Goal: Book appointment/travel/reservation

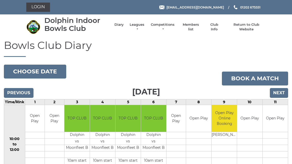
scroll to position [79, 0]
click at [14, 96] on input "Previous" at bounding box center [19, 93] width 30 height 10
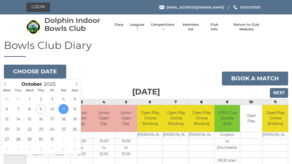
type input "2025-10-18"
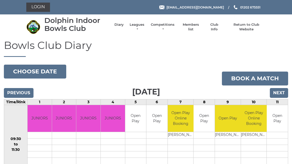
click at [278, 85] on link "Book a match" at bounding box center [255, 79] width 66 height 14
click at [12, 95] on input "Previous" at bounding box center [19, 93] width 30 height 10
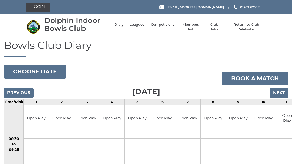
click at [279, 92] on input "Next" at bounding box center [279, 93] width 18 height 10
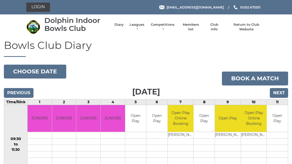
click at [277, 94] on input "Next" at bounding box center [279, 93] width 18 height 10
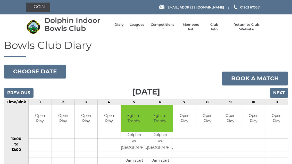
scroll to position [4, 0]
